Goal: Find contact information: Find contact information

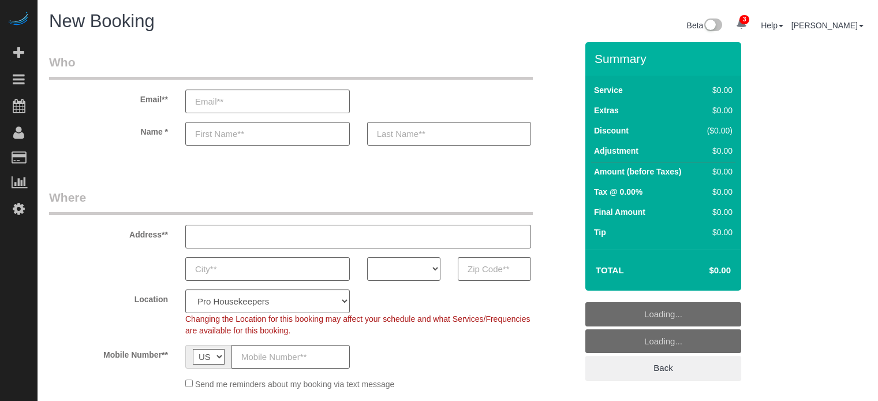
select select "4"
select select "number:9"
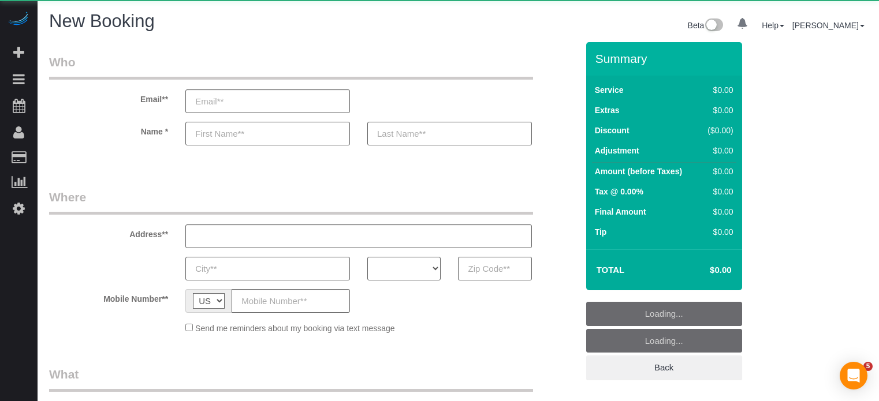
select select "number:9"
select select "object:1123"
select select "4"
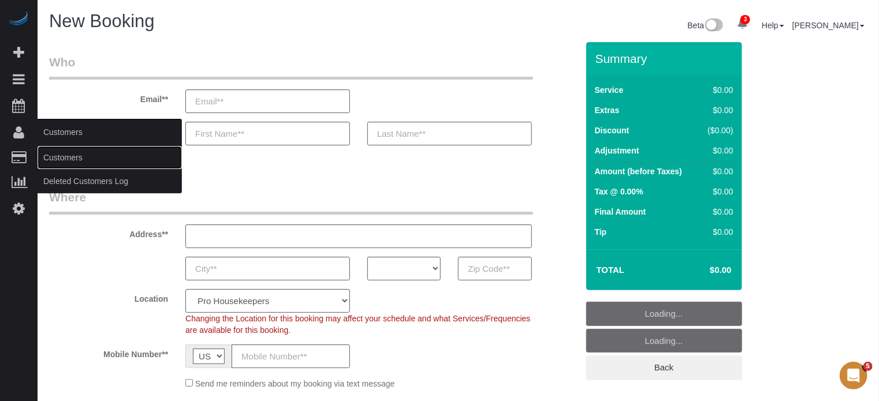
click at [69, 163] on link "Customers" at bounding box center [110, 157] width 144 height 23
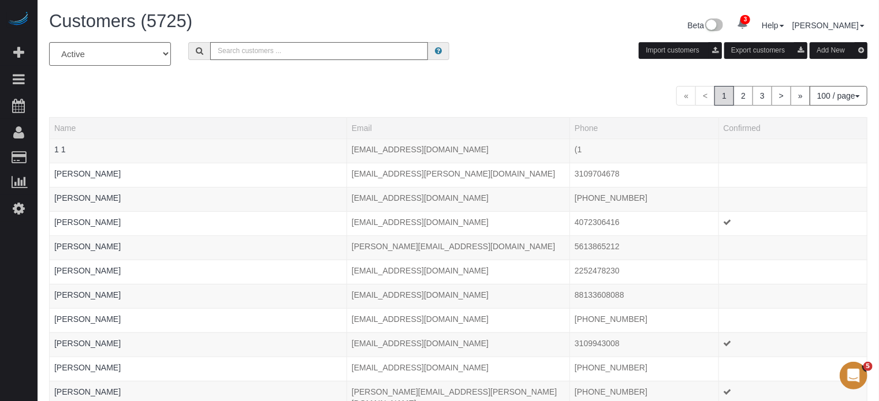
click at [334, 57] on input "text" at bounding box center [319, 51] width 218 height 18
paste input "https://www.grove.co/"
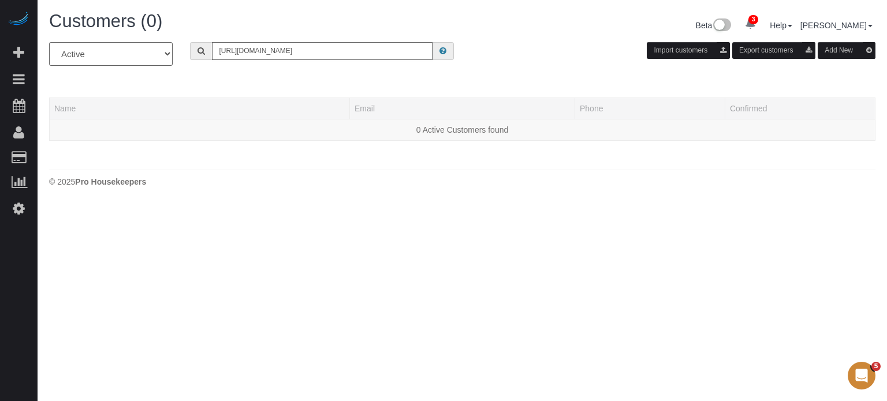
drag, startPoint x: 287, startPoint y: 51, endPoint x: 107, endPoint y: 47, distance: 180.3
click at [107, 47] on div "All Active Archived https://www.grove.co/ Import customers Export customers Add…" at bounding box center [462, 58] width 844 height 32
type input "Dagmar Schmidt"
click at [273, 50] on input "Dagmar Schmidt" at bounding box center [322, 51] width 221 height 18
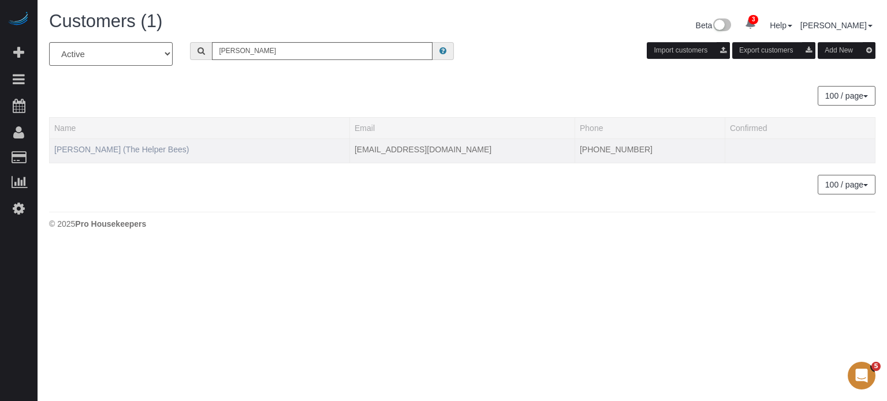
click at [115, 144] on td "Dagmar Schmidt (The Helper Bees)" at bounding box center [200, 151] width 300 height 24
click at [125, 146] on link "Dagmar Schmidt (The Helper Bees)" at bounding box center [121, 149] width 135 height 9
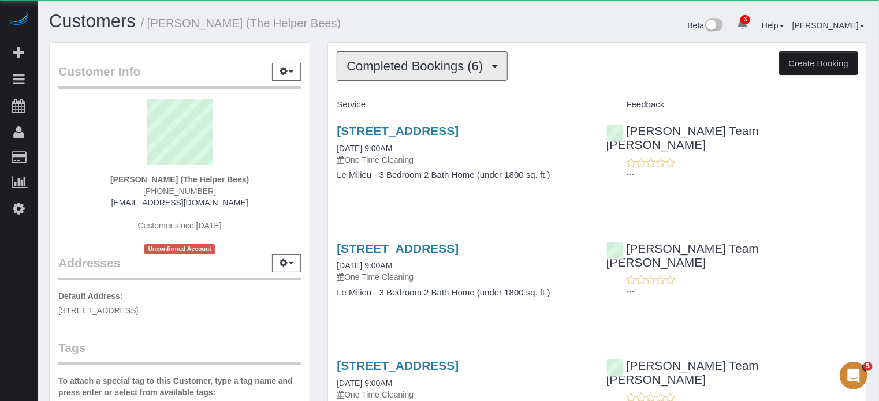
click at [377, 80] on button "Completed Bookings (6)" at bounding box center [422, 65] width 171 height 29
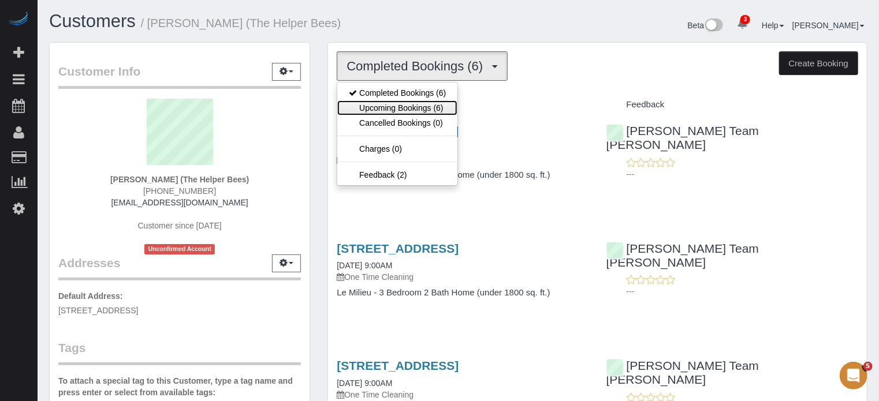
click at [385, 101] on link "Upcoming Bookings (6)" at bounding box center [397, 107] width 120 height 15
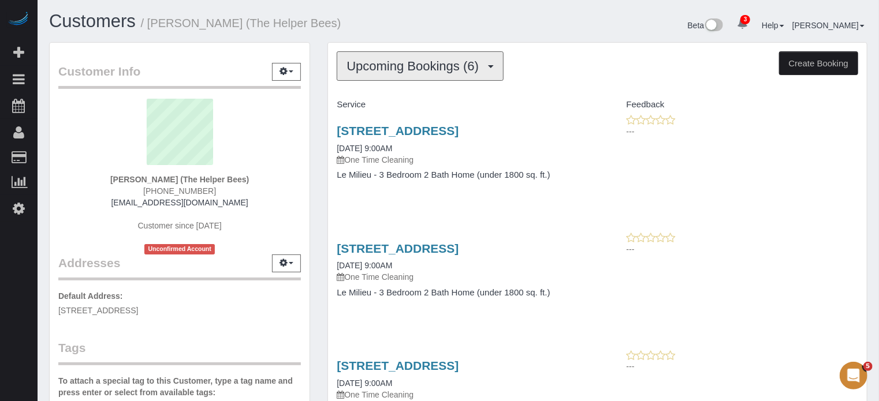
click at [386, 73] on button "Upcoming Bookings (6)" at bounding box center [420, 65] width 167 height 29
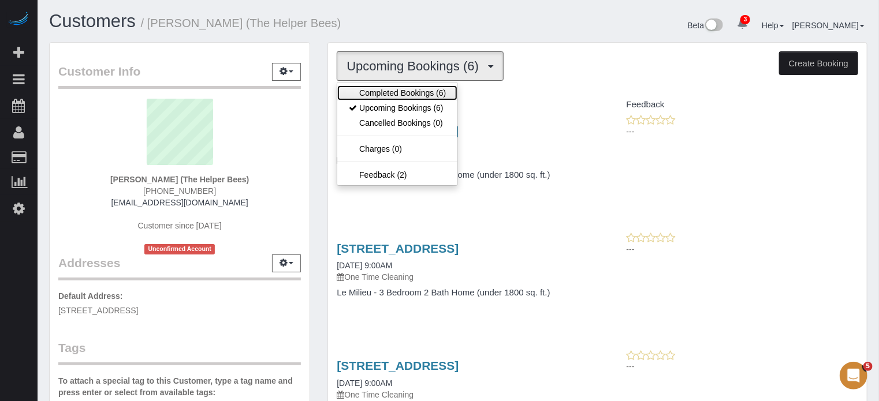
click at [396, 85] on link "Completed Bookings (6)" at bounding box center [397, 92] width 120 height 15
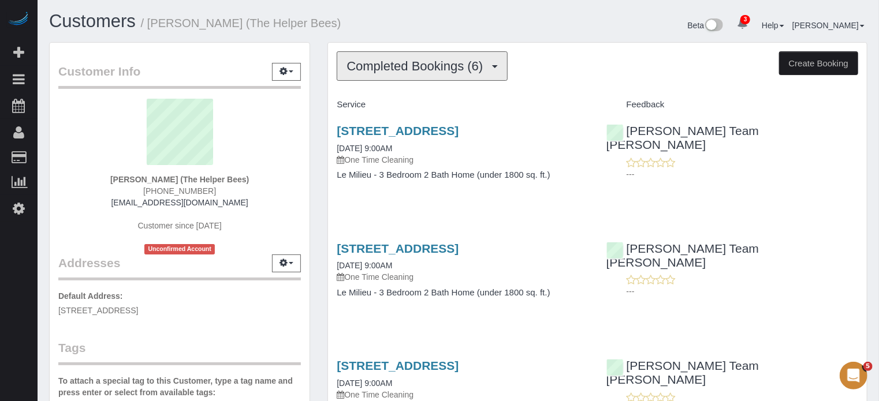
click at [407, 73] on button "Completed Bookings (6)" at bounding box center [422, 65] width 171 height 29
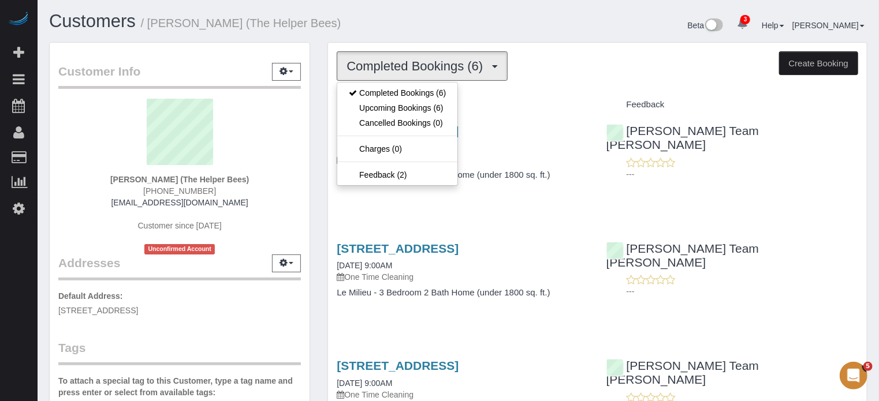
click at [404, 23] on h1 "Customers / Dagmar Schmidt (The Helper Bees)" at bounding box center [249, 22] width 401 height 20
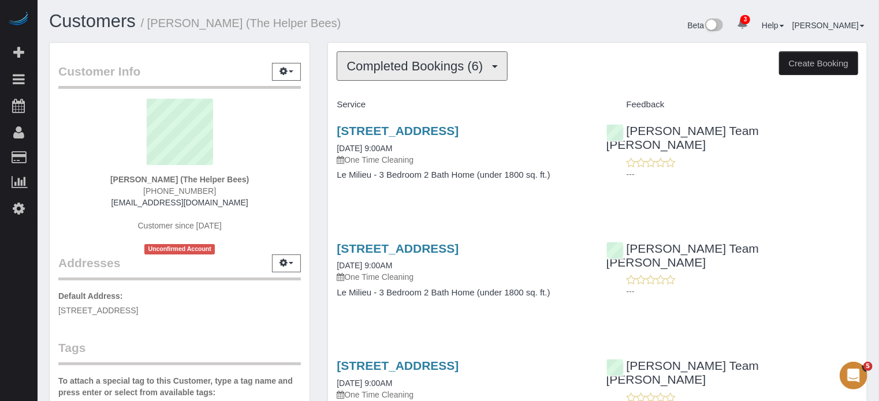
click at [394, 71] on span "Completed Bookings (6)" at bounding box center [418, 66] width 142 height 14
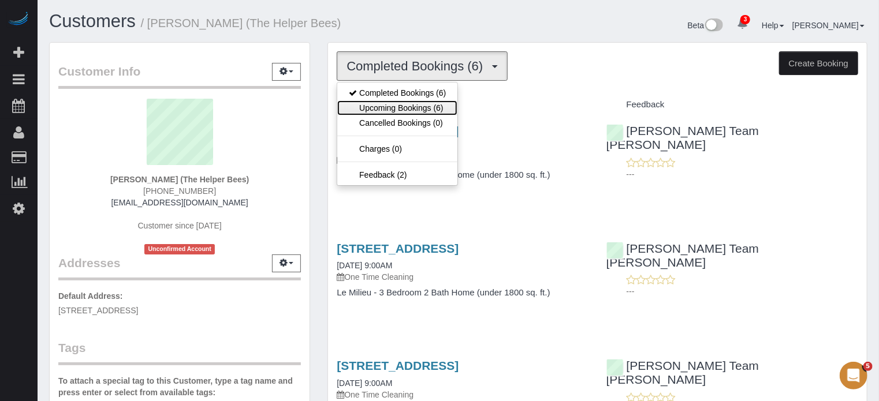
click at [420, 111] on link "Upcoming Bookings (6)" at bounding box center [397, 107] width 120 height 15
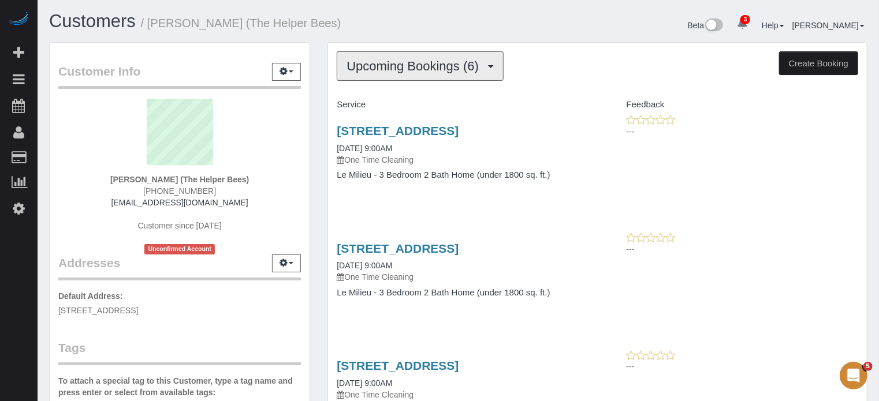
click at [416, 69] on span "Upcoming Bookings (6)" at bounding box center [416, 66] width 138 height 14
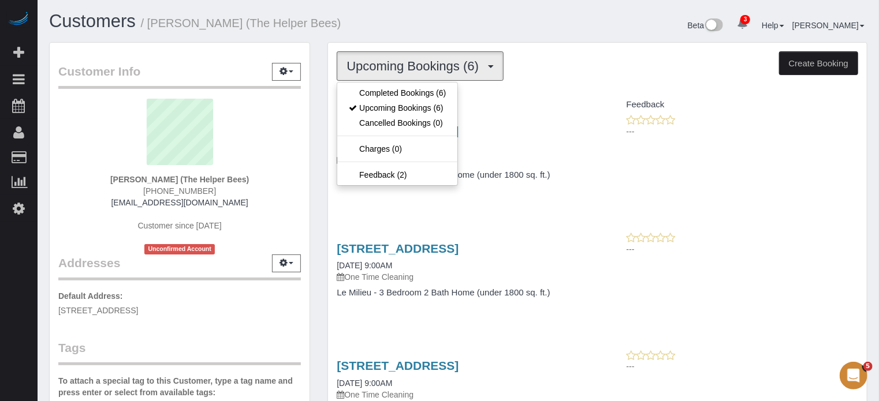
click at [383, 36] on div "Customers / Dagmar Schmidt (The Helper Bees) Beta 3 Your Notifications You have…" at bounding box center [458, 27] width 836 height 31
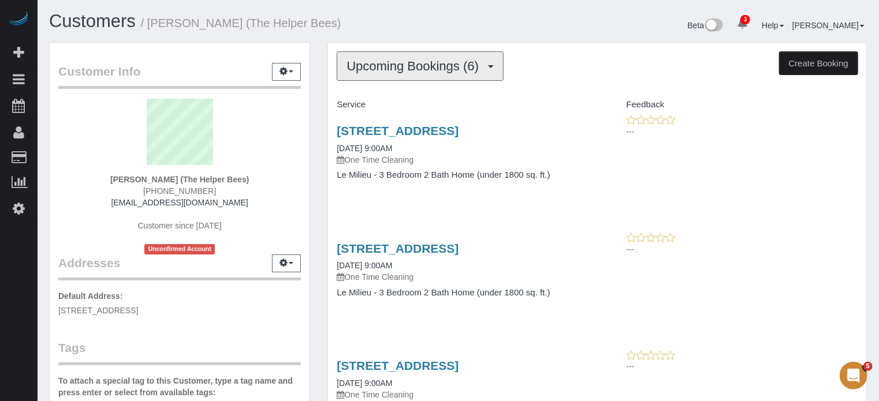
click at [392, 64] on span "Upcoming Bookings (6)" at bounding box center [416, 66] width 138 height 14
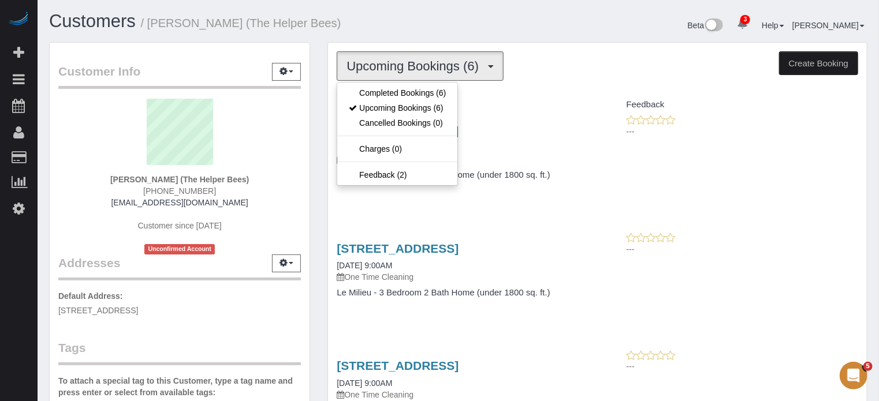
click at [386, 29] on h1 "Customers / Dagmar Schmidt (The Helper Bees)" at bounding box center [249, 22] width 401 height 20
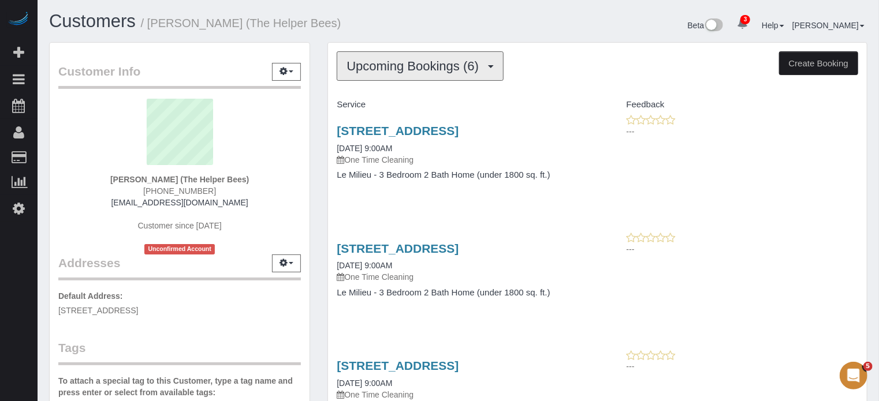
click at [394, 66] on span "Upcoming Bookings (6)" at bounding box center [416, 66] width 138 height 14
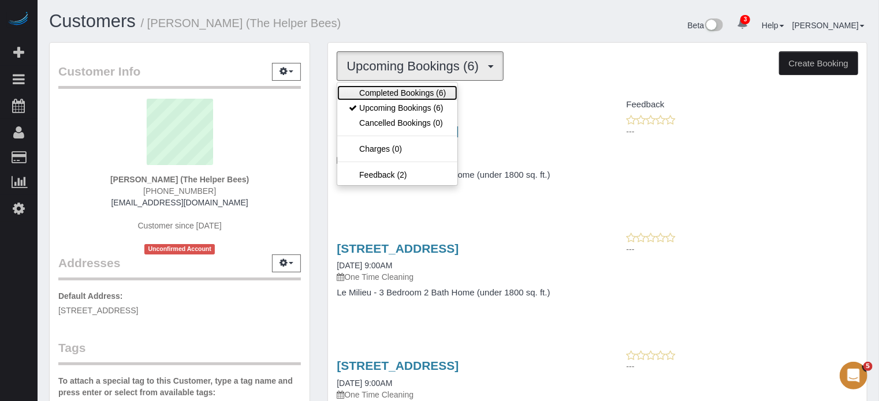
click at [397, 88] on link "Completed Bookings (6)" at bounding box center [397, 92] width 120 height 15
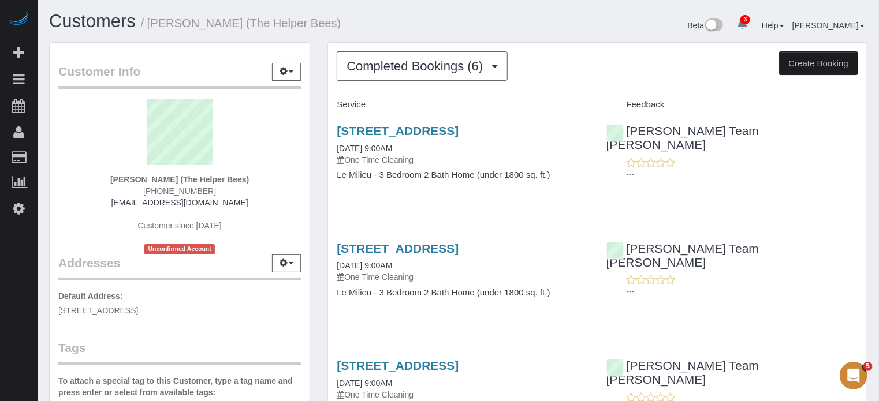
click at [382, 41] on div "Customers / Dagmar Schmidt (The Helper Bees) Beta 3 Your Notifications You have…" at bounding box center [458, 27] width 836 height 31
click at [183, 191] on span "(630) 404-9811" at bounding box center [179, 191] width 73 height 9
copy div "(630) 404-9811"
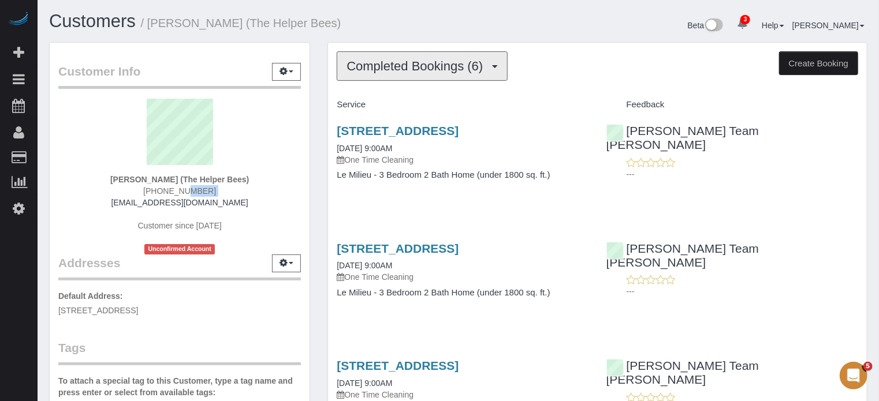
click at [419, 62] on span "Completed Bookings (6)" at bounding box center [418, 66] width 142 height 14
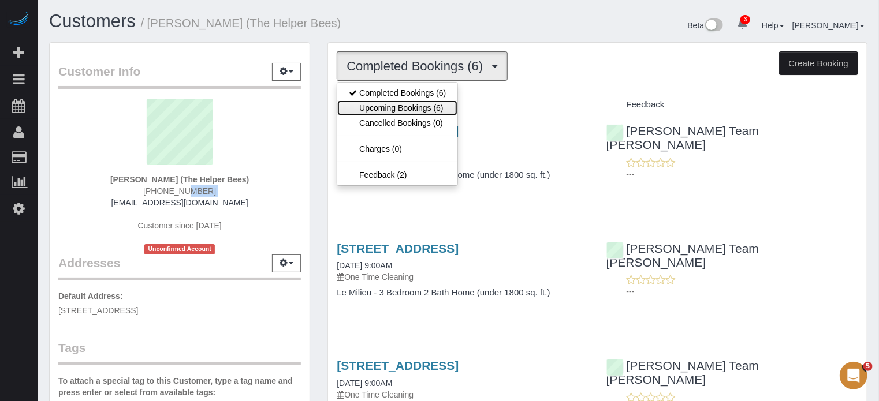
click at [421, 102] on link "Upcoming Bookings (6)" at bounding box center [397, 107] width 120 height 15
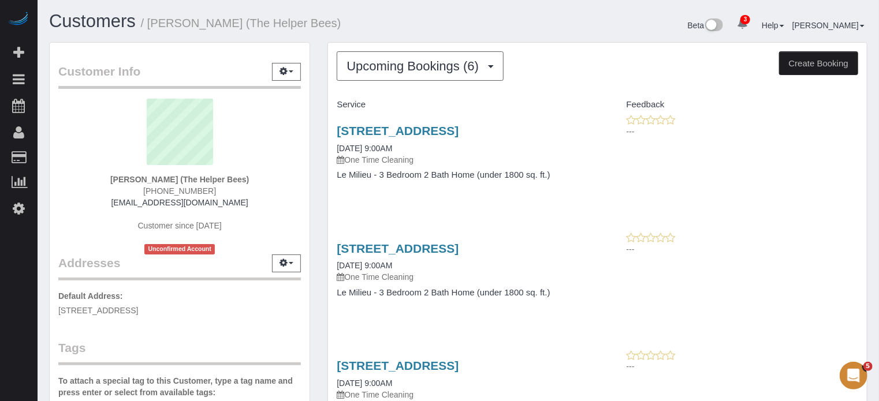
click at [316, 163] on div "Customer Info Edit Contact Info Send Message Email Preferences Special Sales Ta…" at bounding box center [179, 325] width 278 height 567
click at [317, 189] on div "Customer Info Edit Contact Info Send Message Email Preferences Special Sales Ta…" at bounding box center [179, 325] width 278 height 567
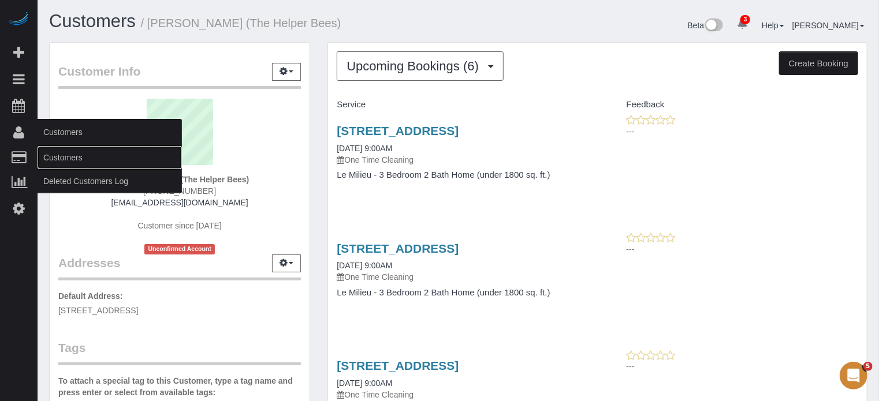
click at [54, 152] on link "Customers" at bounding box center [110, 157] width 144 height 23
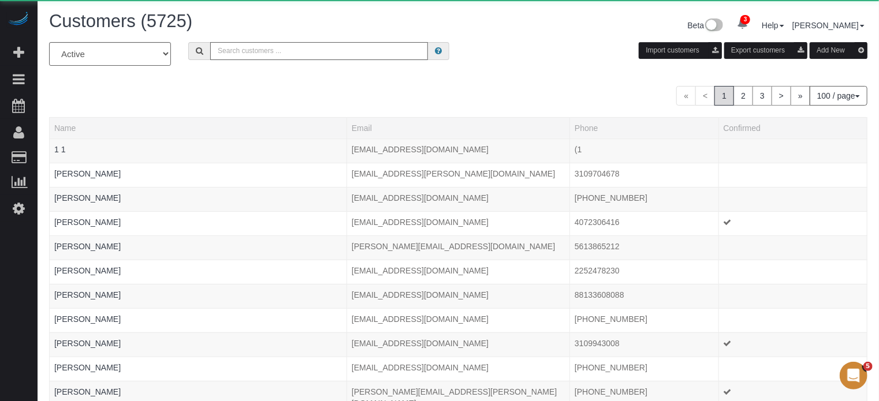
click at [342, 52] on input "text" at bounding box center [319, 51] width 218 height 18
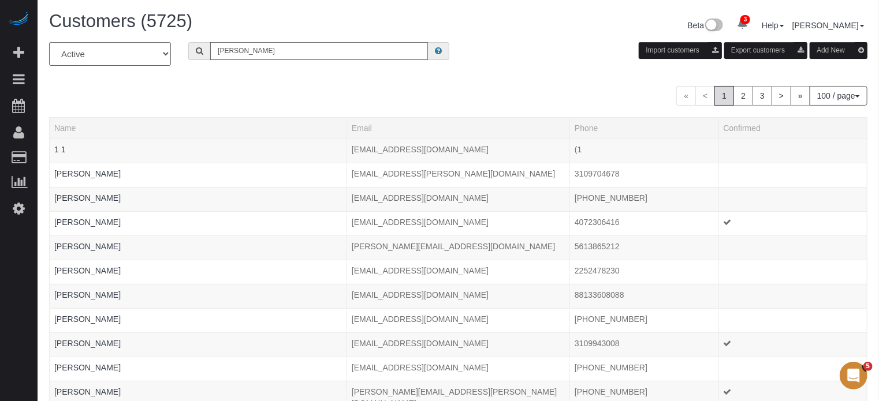
type input "Catalina Munoz"
click at [275, 54] on input "Catalina Munoz" at bounding box center [319, 51] width 218 height 18
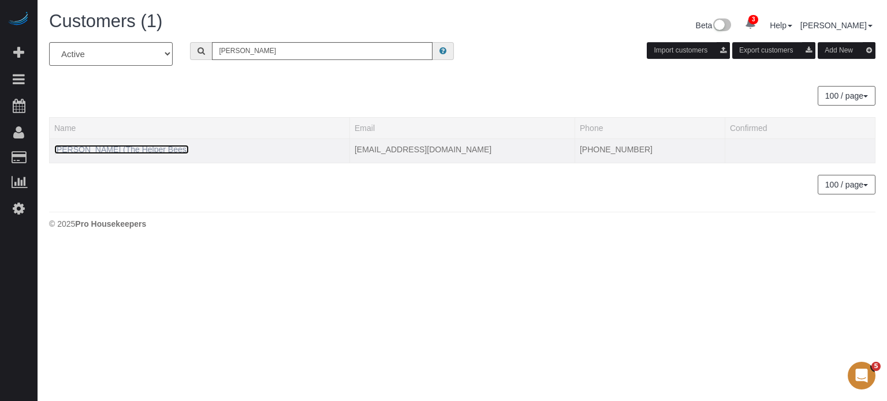
click at [96, 146] on link "Catalina Munoz (The Helper Bees)" at bounding box center [121, 149] width 135 height 9
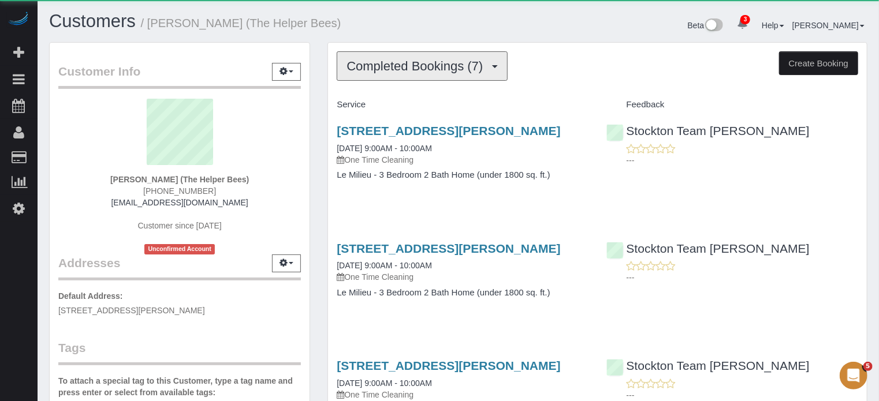
click at [455, 62] on span "Completed Bookings (7)" at bounding box center [418, 66] width 142 height 14
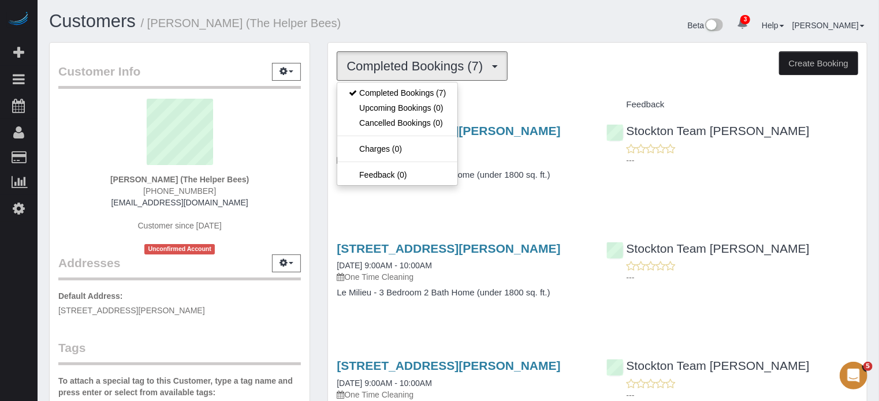
click at [546, 27] on div "Beta 3 Your Notifications You have 0 alerts × You have 16 to charge for 10/06/2…" at bounding box center [668, 27] width 418 height 31
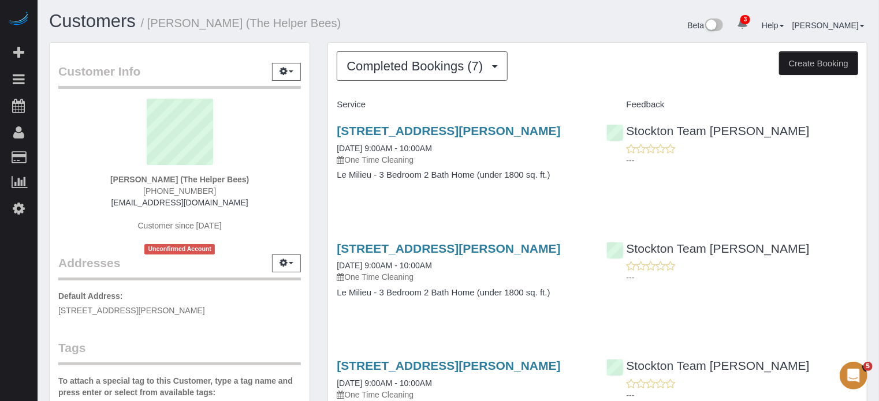
click at [183, 192] on span "(209) 298-6840" at bounding box center [179, 191] width 73 height 9
copy div "(209) 298-6840"
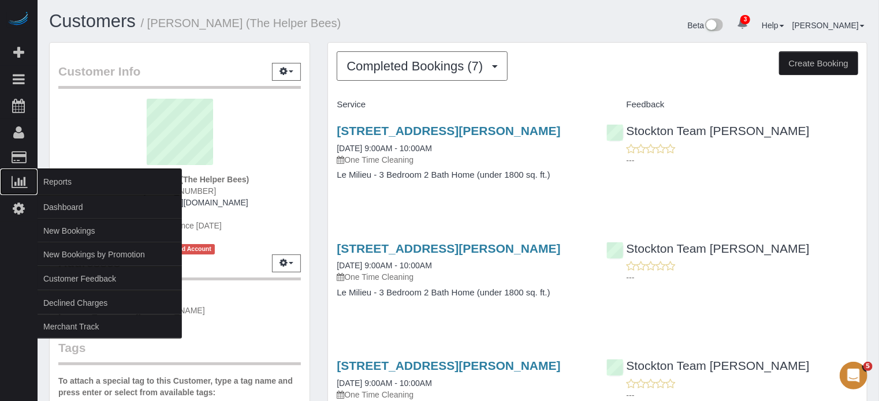
click at [12, 179] on icon at bounding box center [20, 182] width 16 height 14
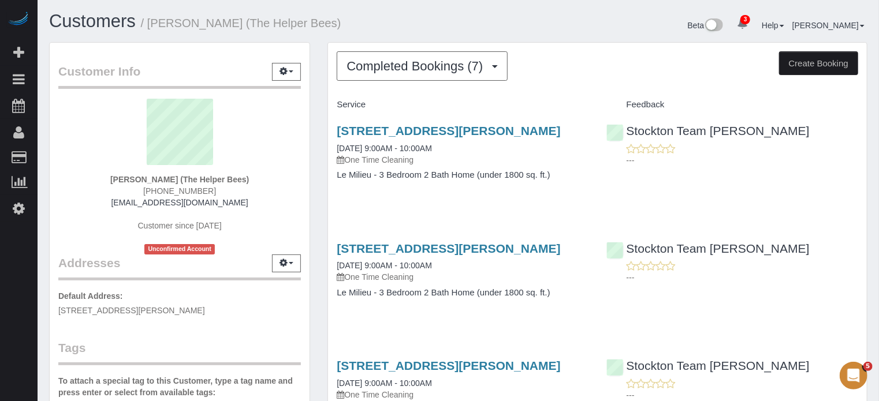
click at [202, 189] on span "(209) 298-6840" at bounding box center [179, 191] width 73 height 9
copy div "(209) 298-6840"
drag, startPoint x: 836, startPoint y: 262, endPoint x: 828, endPoint y: 262, distance: 8.1
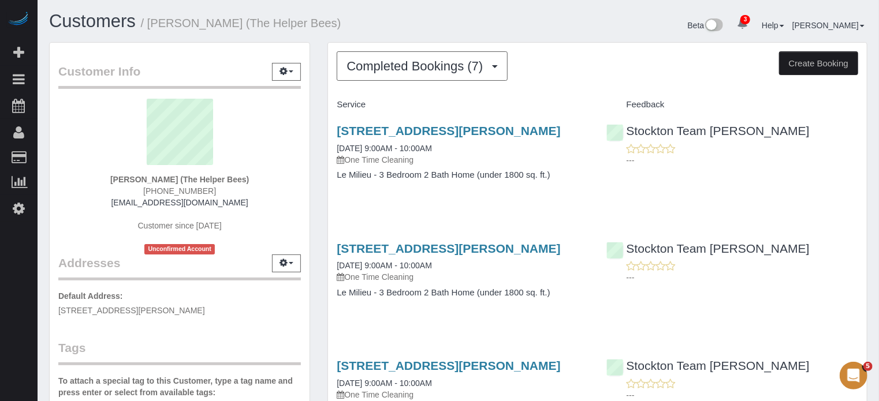
click at [836, 262] on div "---" at bounding box center [732, 271] width 252 height 23
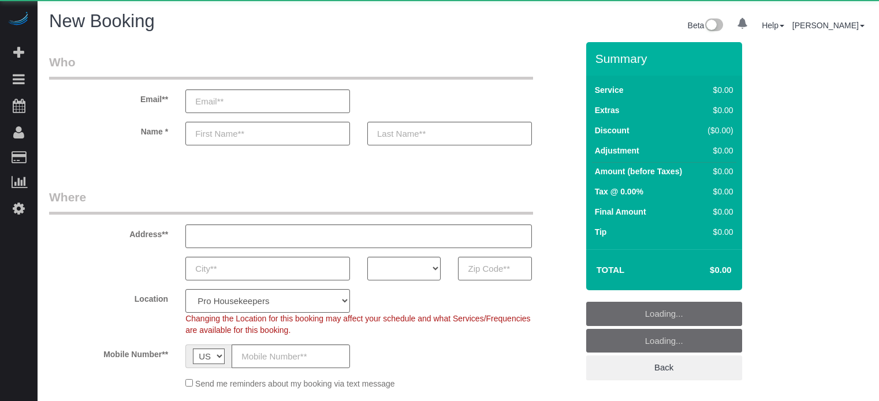
select select "number:9"
select select "object:1114"
select select "4"
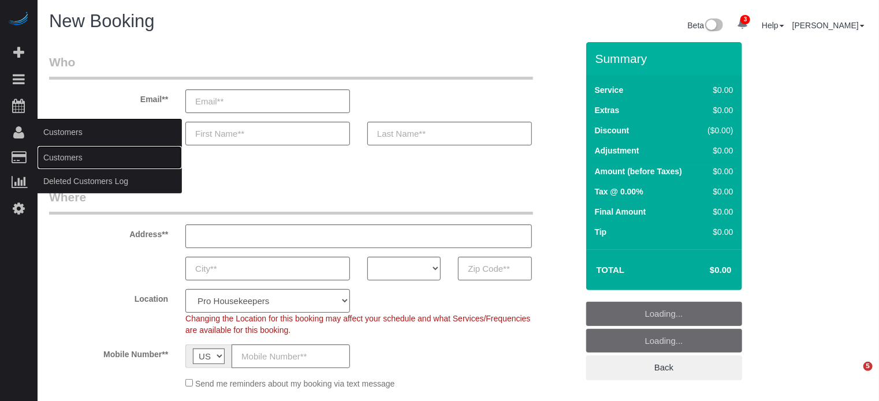
click at [74, 158] on link "Customers" at bounding box center [110, 157] width 144 height 23
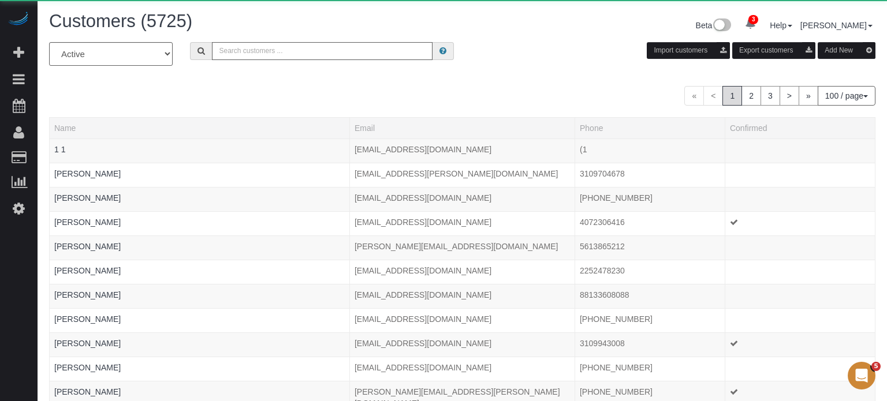
click at [353, 59] on input "text" at bounding box center [322, 51] width 221 height 18
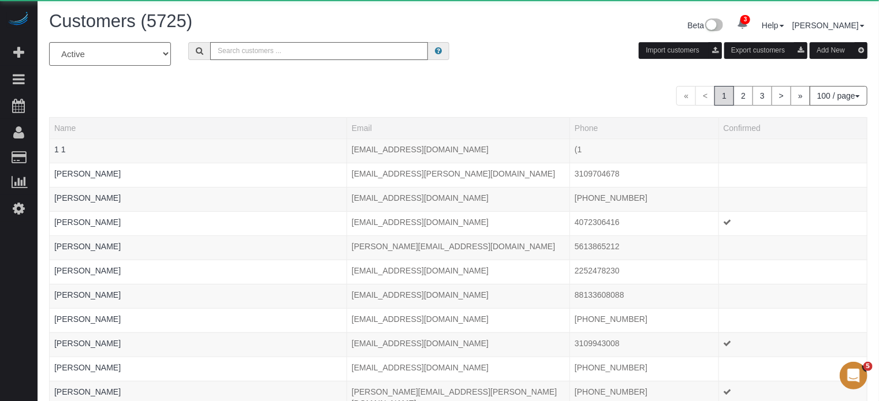
paste input "[PERSON_NAME]"
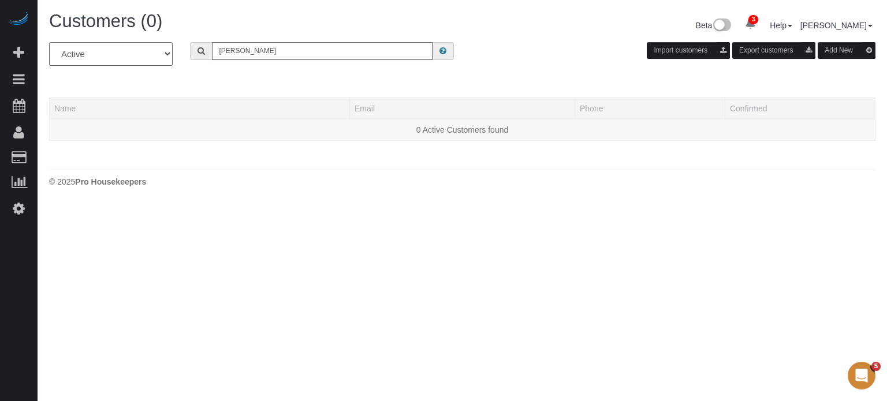
type input "[PERSON_NAME]"
